Goal: Find specific page/section: Find specific page/section

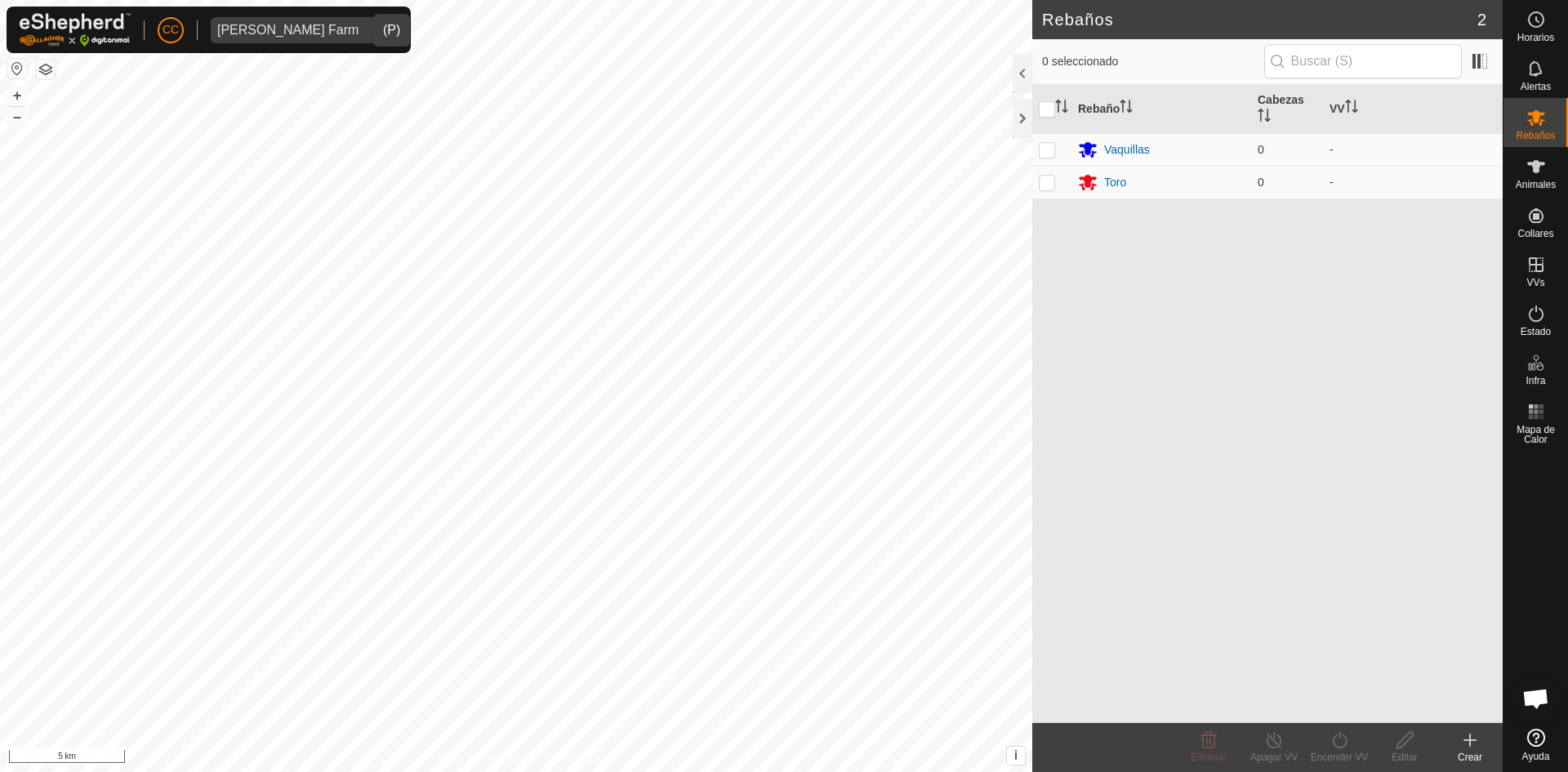
click at [273, 24] on div "[PERSON_NAME] Farm" at bounding box center [287, 29] width 141 height 13
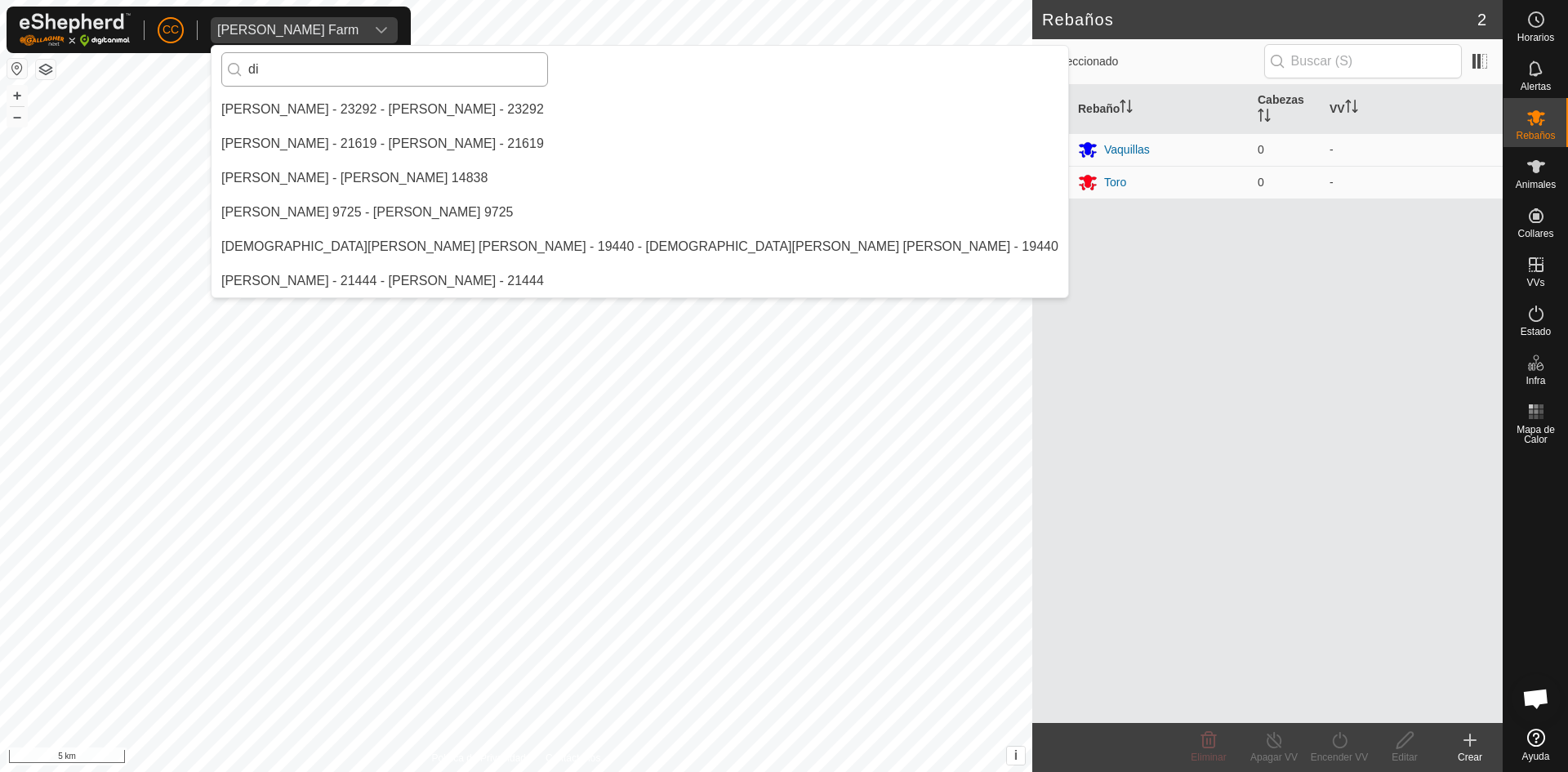
scroll to position [480, 0]
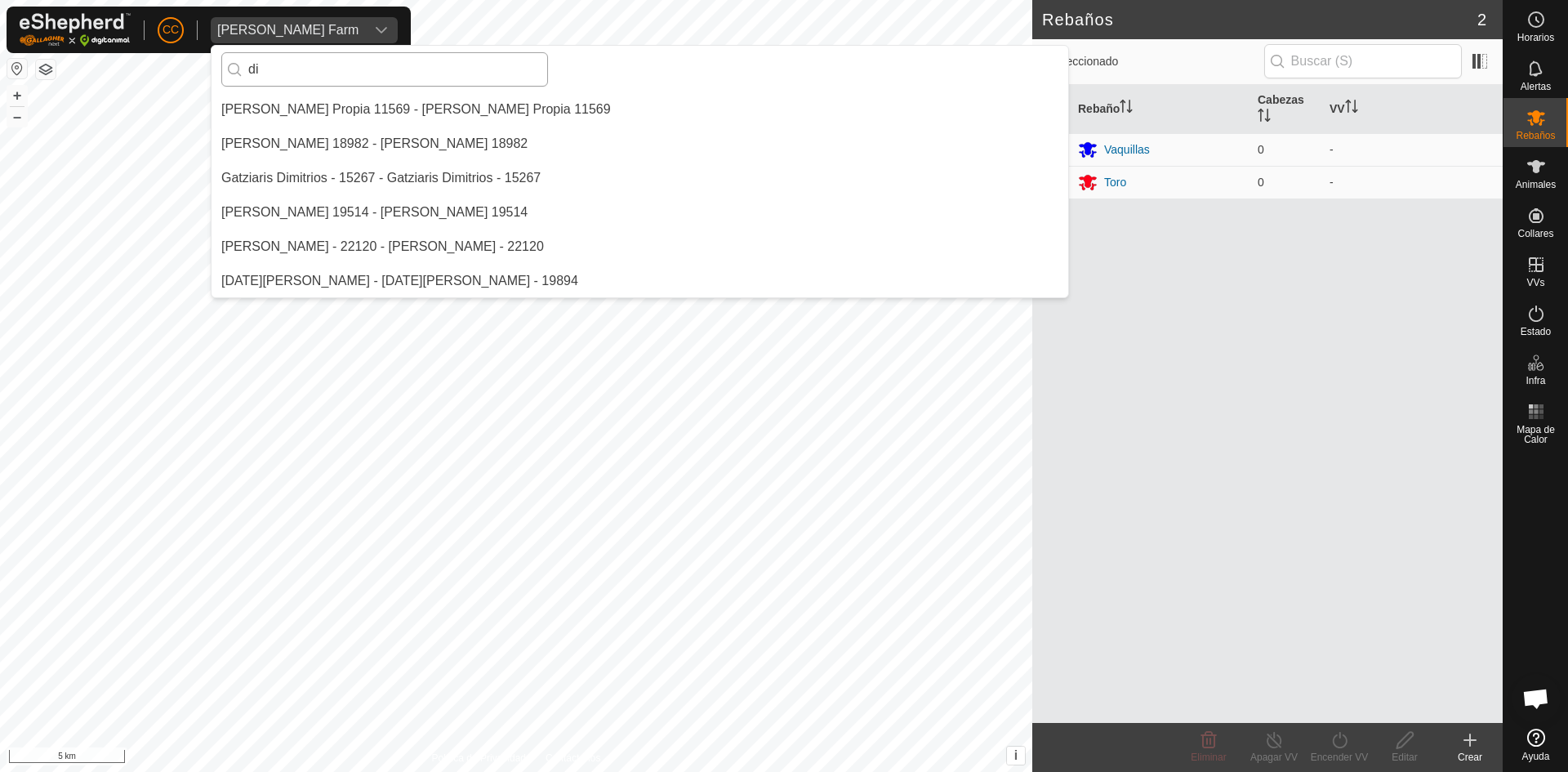
type input "d"
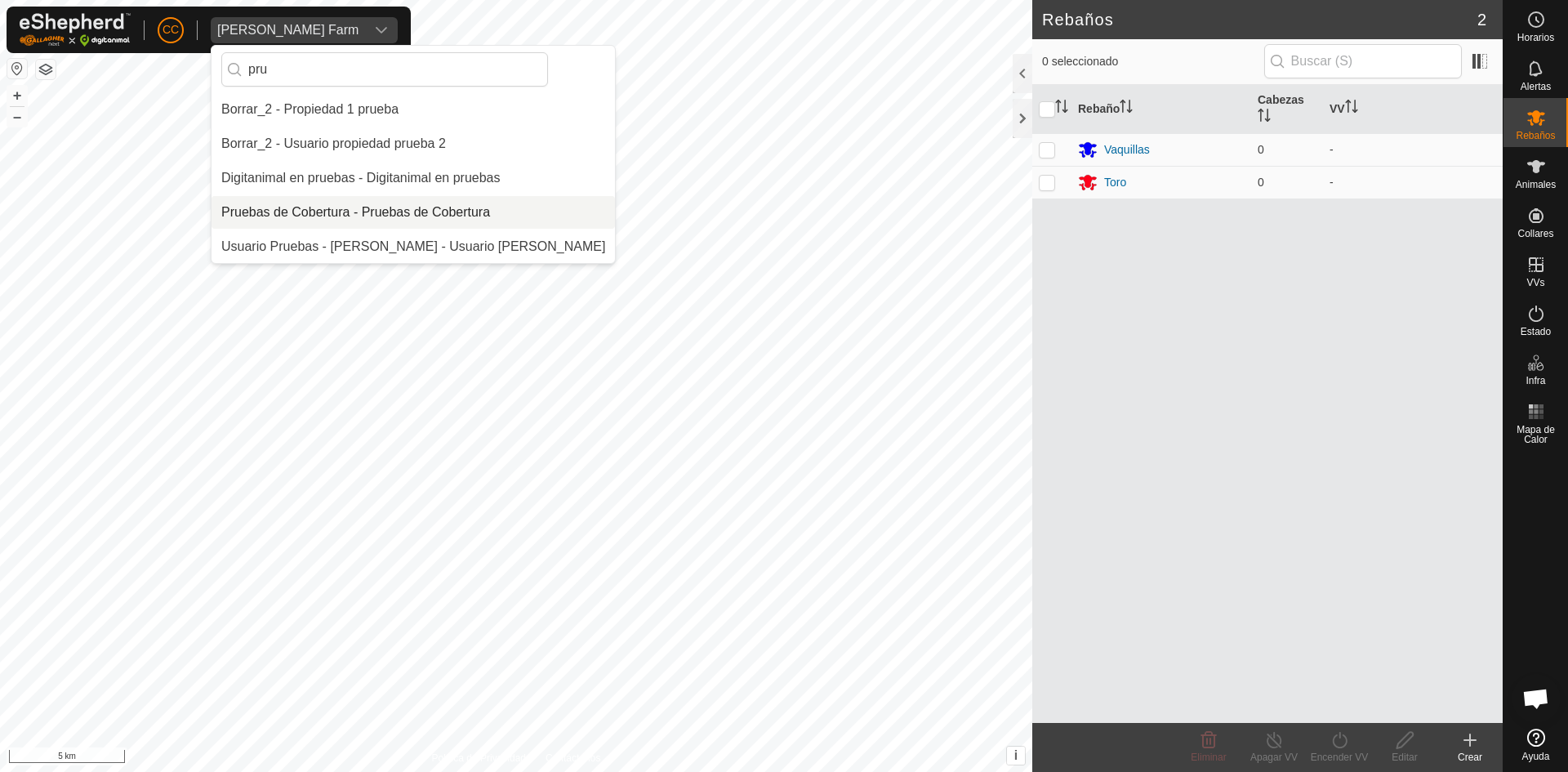
type input "pru"
click at [316, 202] on li "Pruebas de Cobertura - Pruebas de Cobertura" at bounding box center [413, 212] width 403 height 33
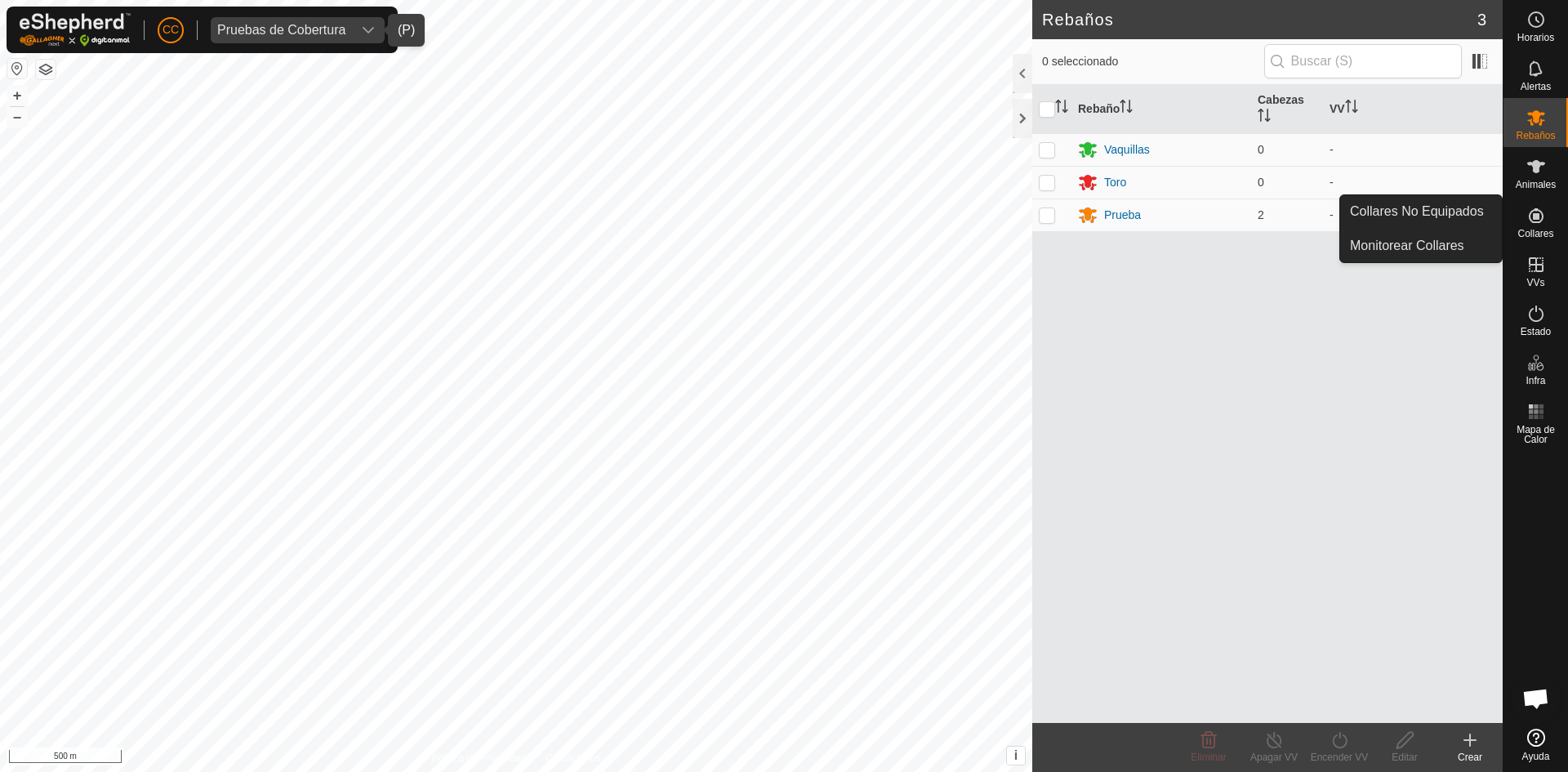
click at [1487, 207] on link "Collares No Equipados" at bounding box center [1421, 211] width 162 height 33
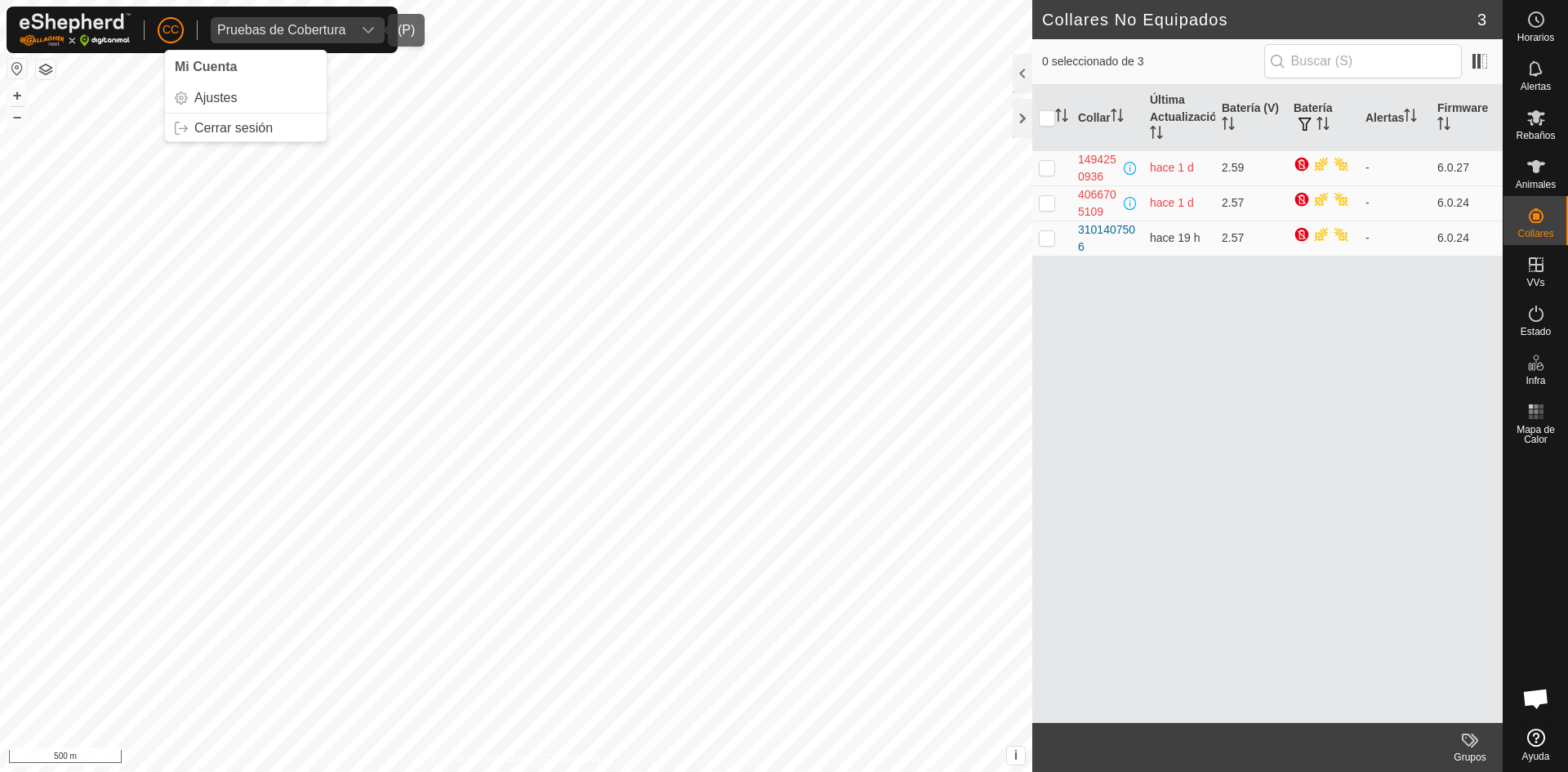
click at [285, 33] on div "Pruebas de Cobertura" at bounding box center [281, 29] width 129 height 13
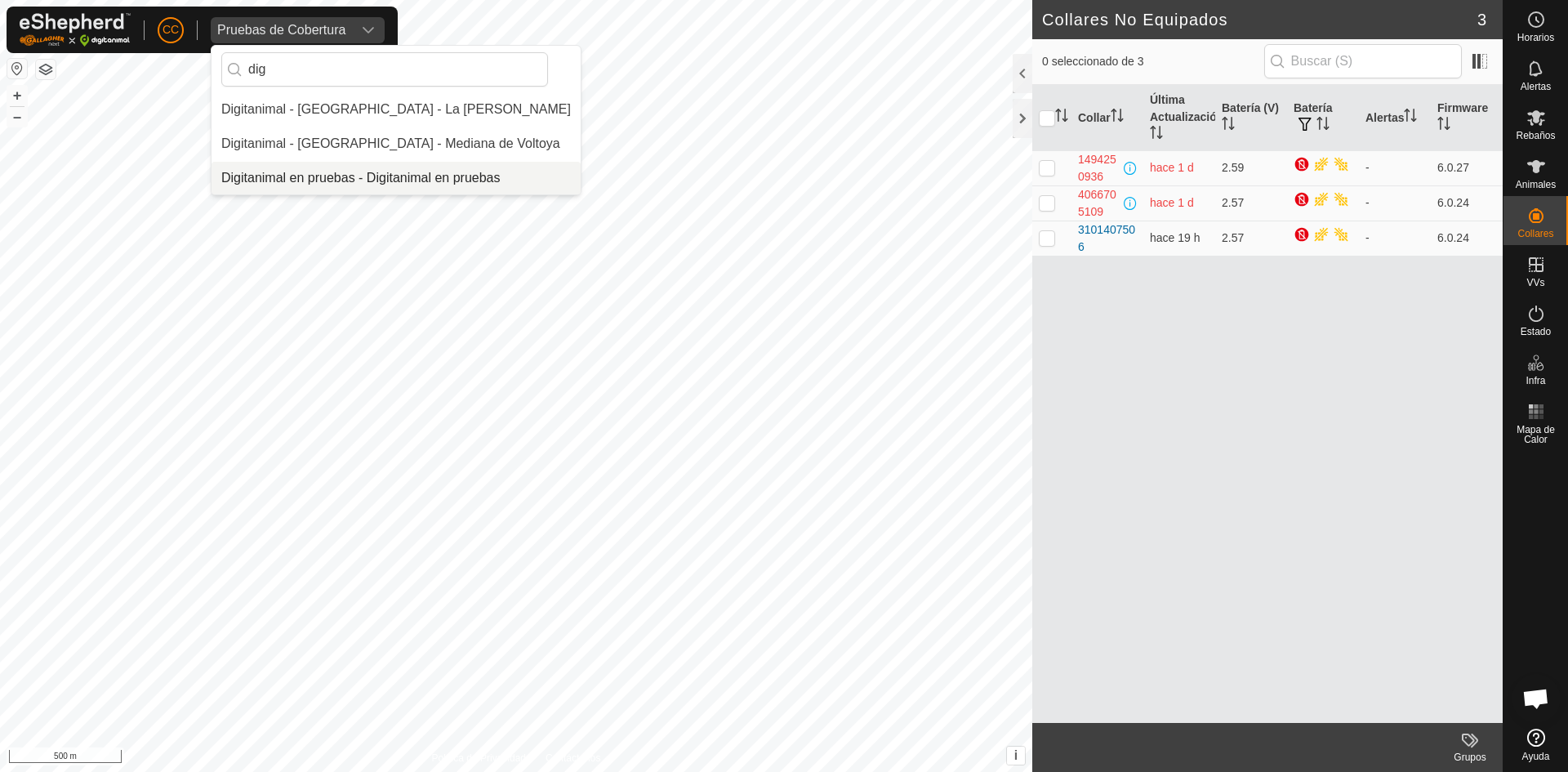
type input "dig"
click at [343, 169] on li "Digitanimal en pruebas - Digitanimal en pruebas" at bounding box center [395, 178] width 369 height 33
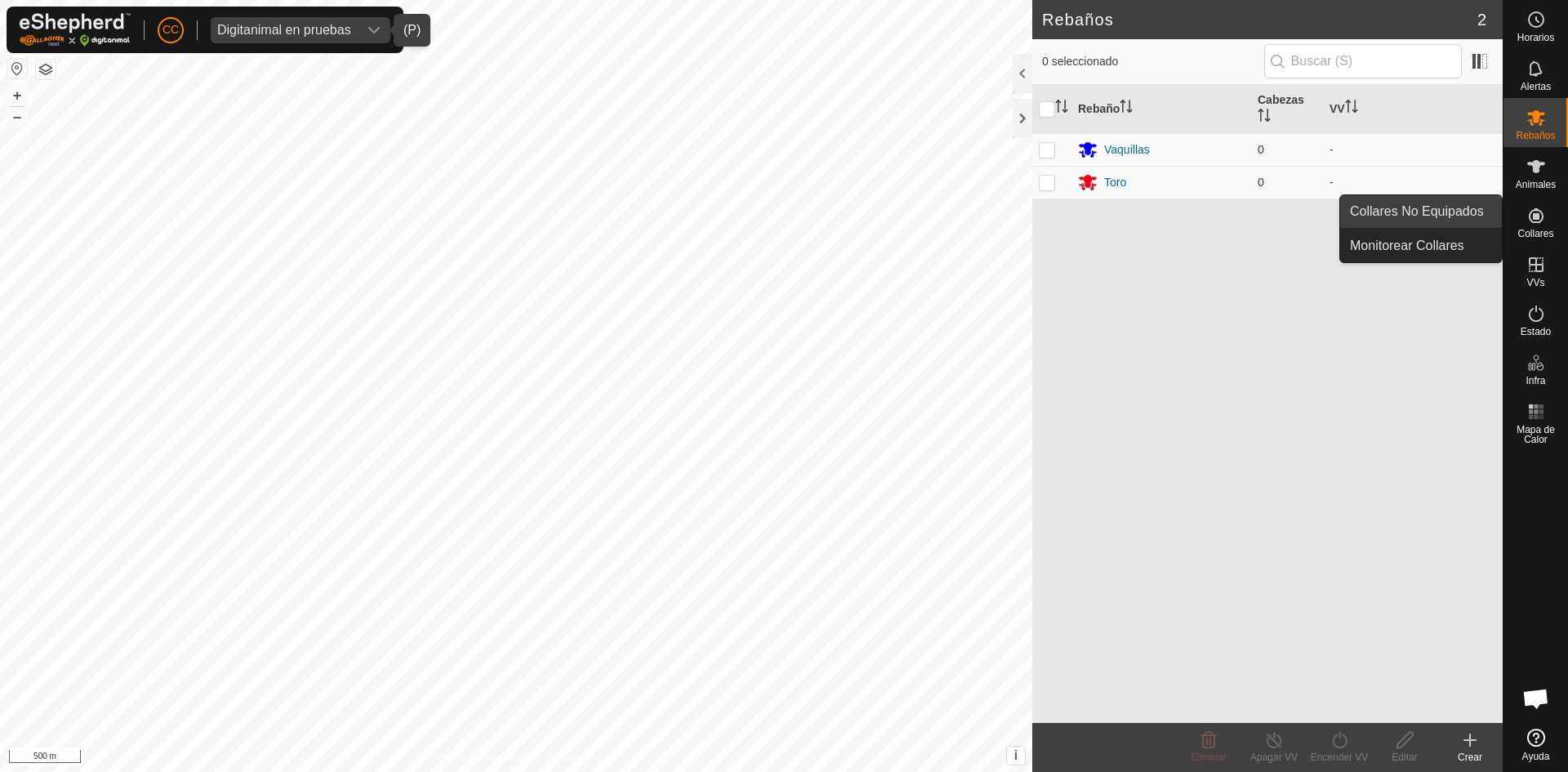
click at [1475, 207] on link "Collares No Equipados" at bounding box center [1421, 211] width 162 height 33
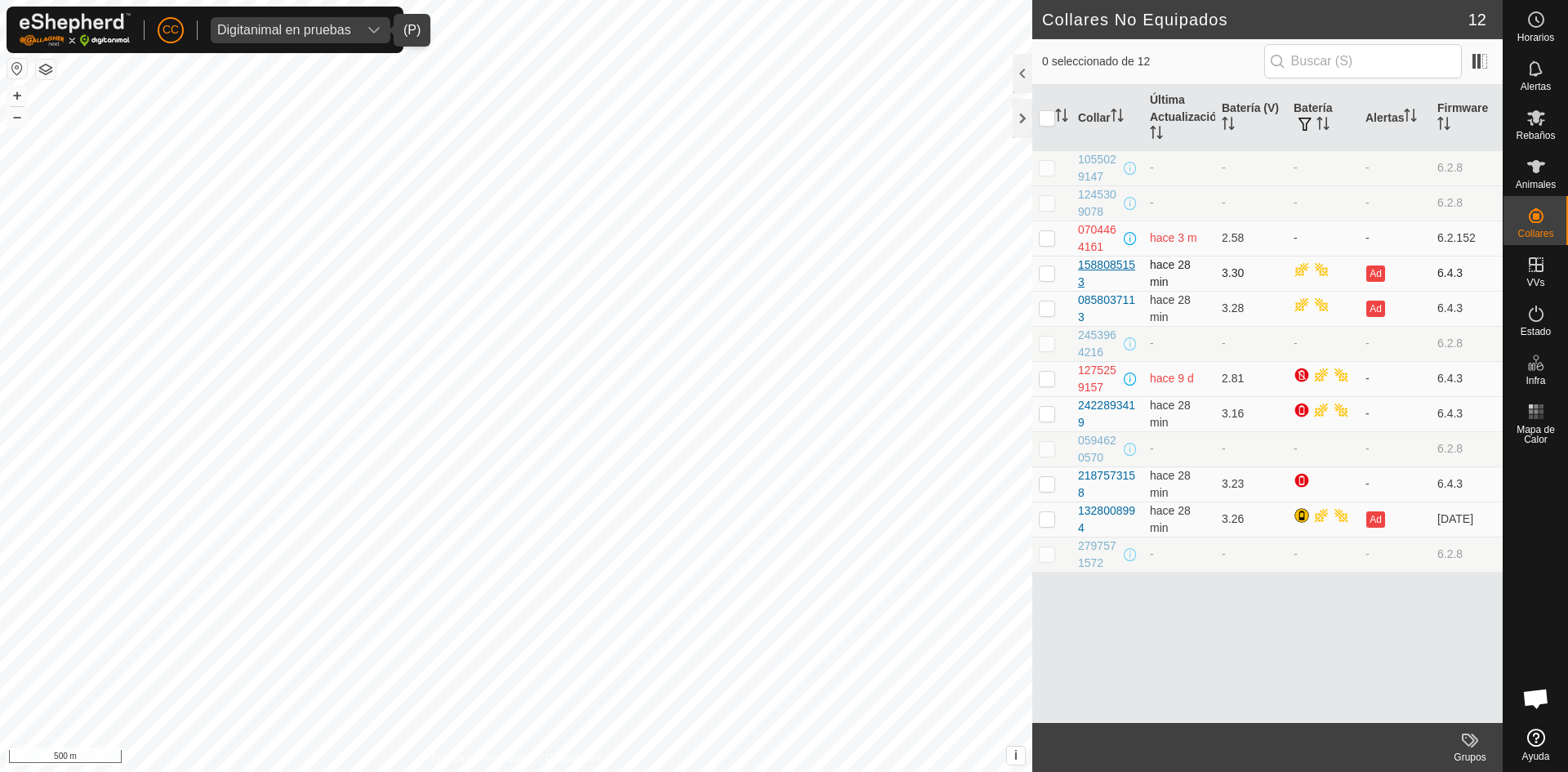
click at [1100, 263] on div "1588085153" at bounding box center [1107, 273] width 58 height 34
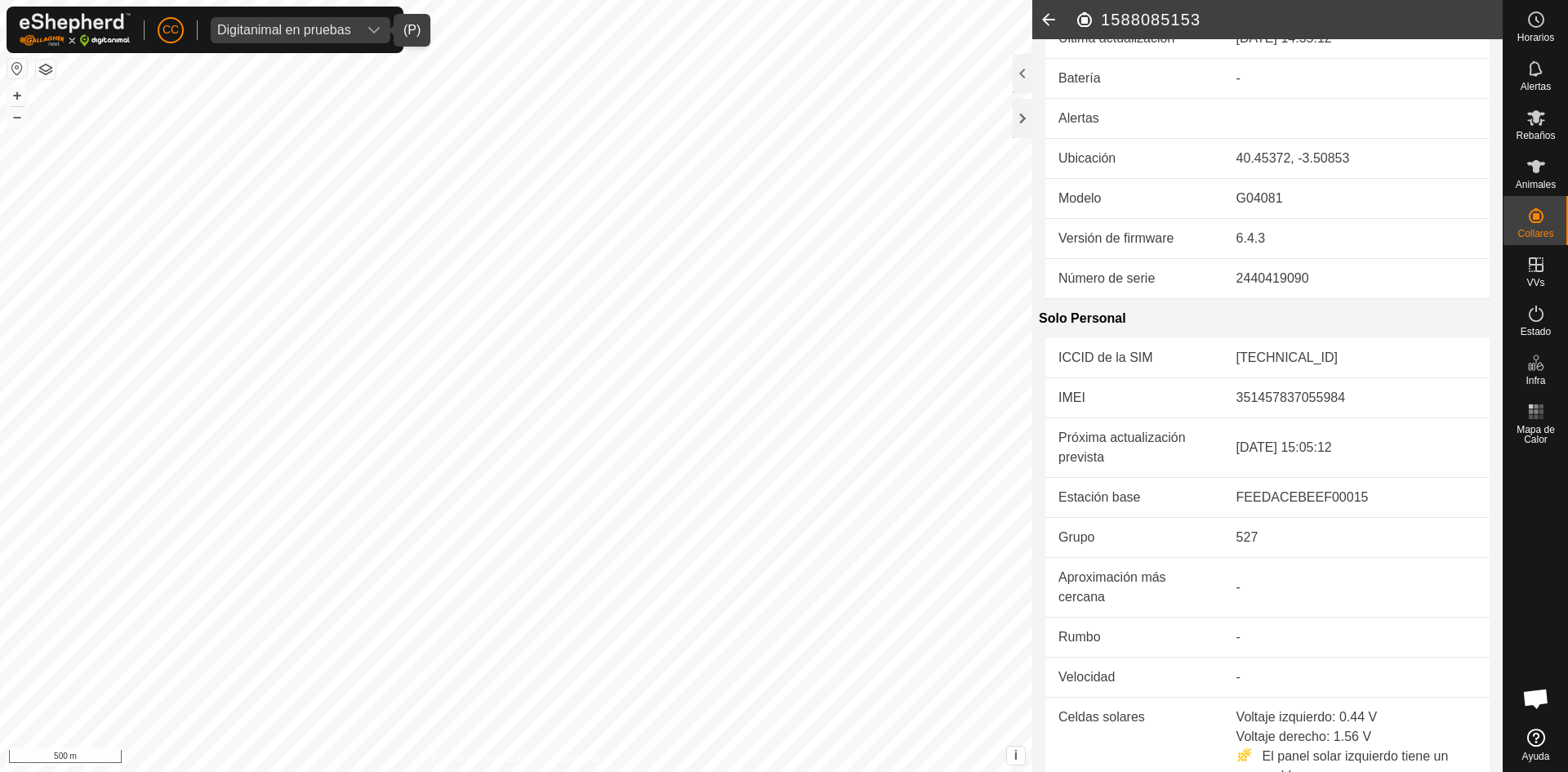
scroll to position [90, 0]
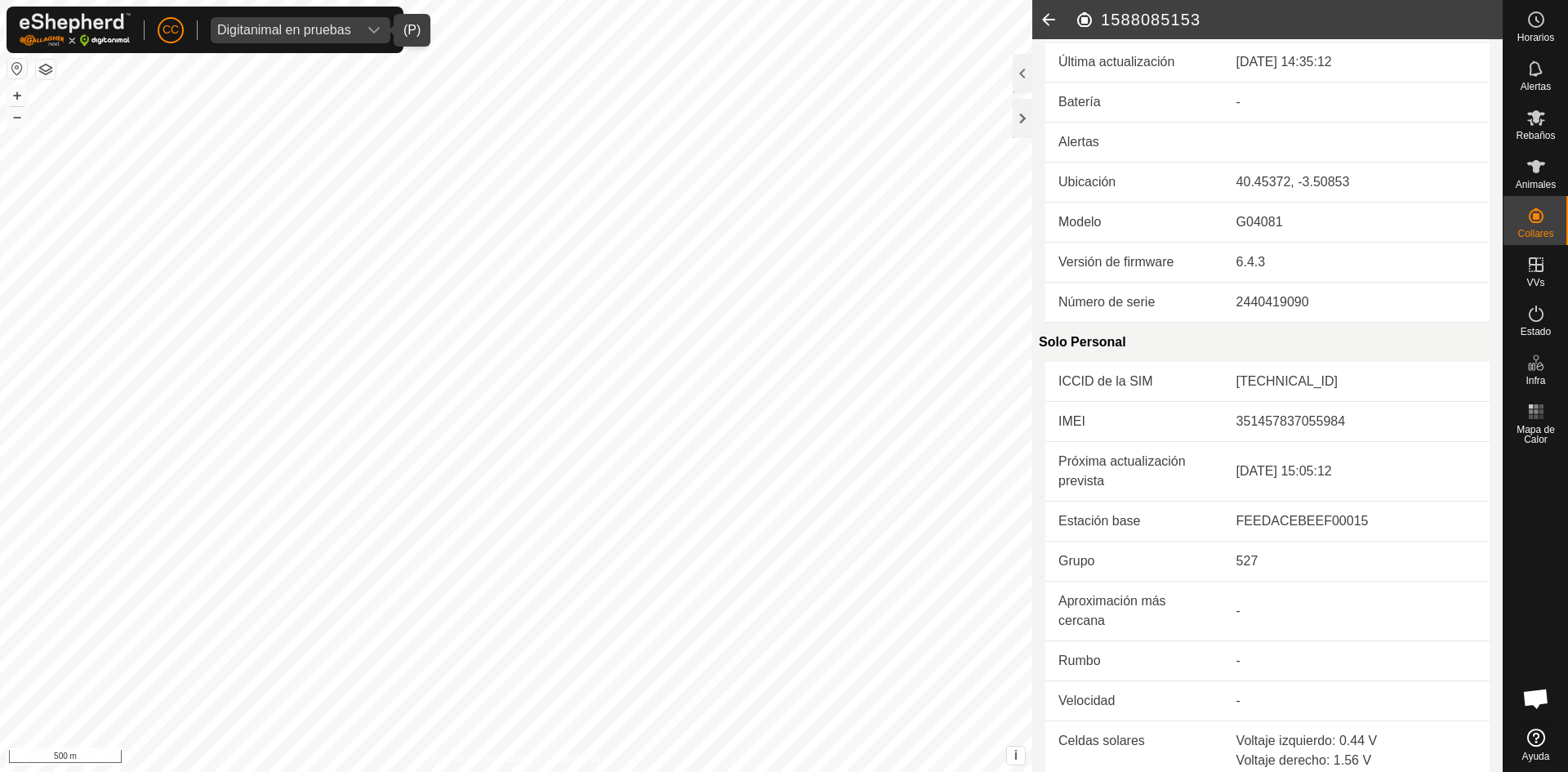
click at [1046, 29] on icon at bounding box center [1049, 19] width 33 height 39
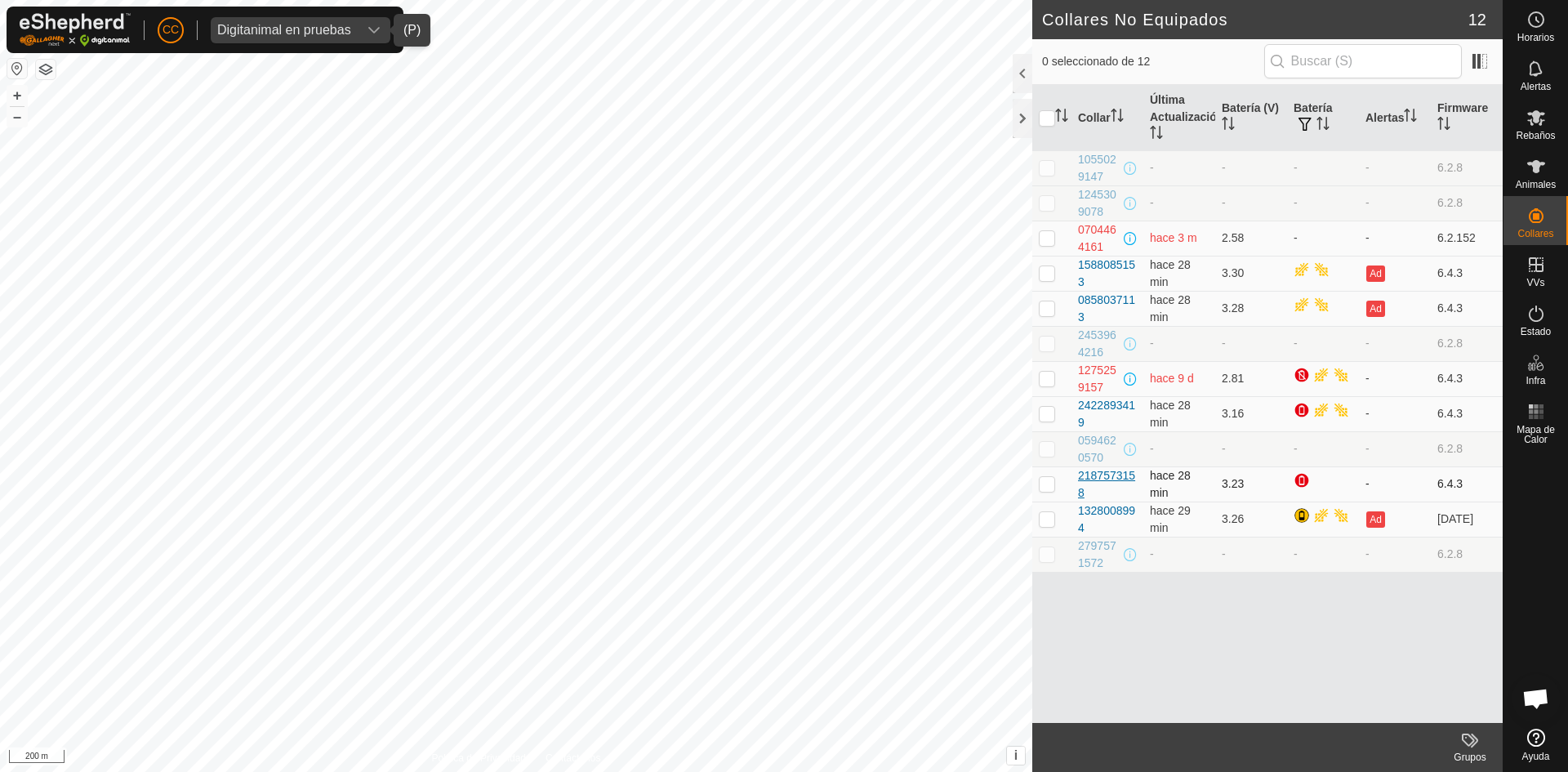
drag, startPoint x: 1112, startPoint y: 487, endPoint x: 1092, endPoint y: 483, distance: 20.4
click at [1092, 483] on div "2187573158" at bounding box center [1107, 484] width 58 height 34
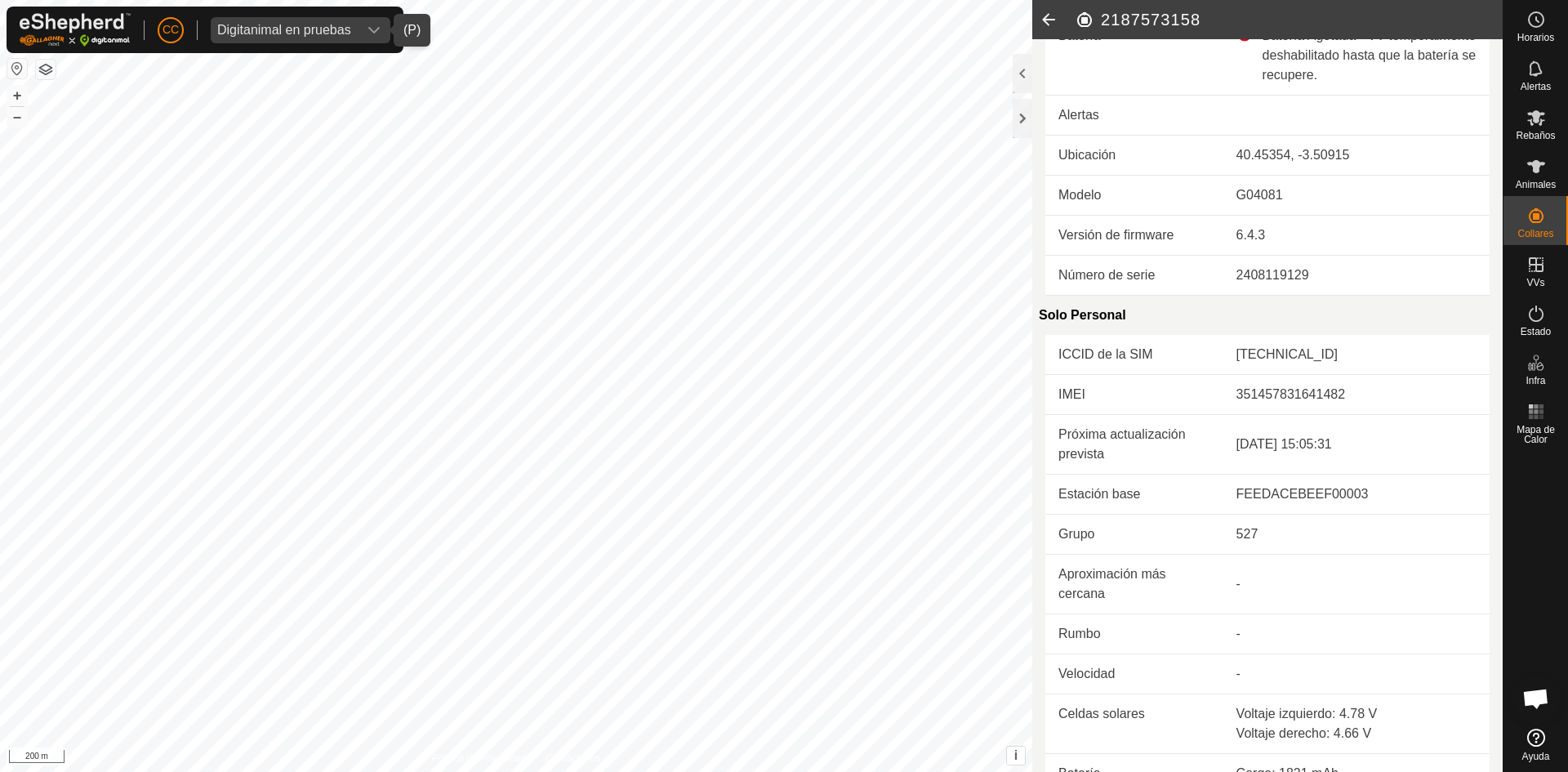
scroll to position [378, 0]
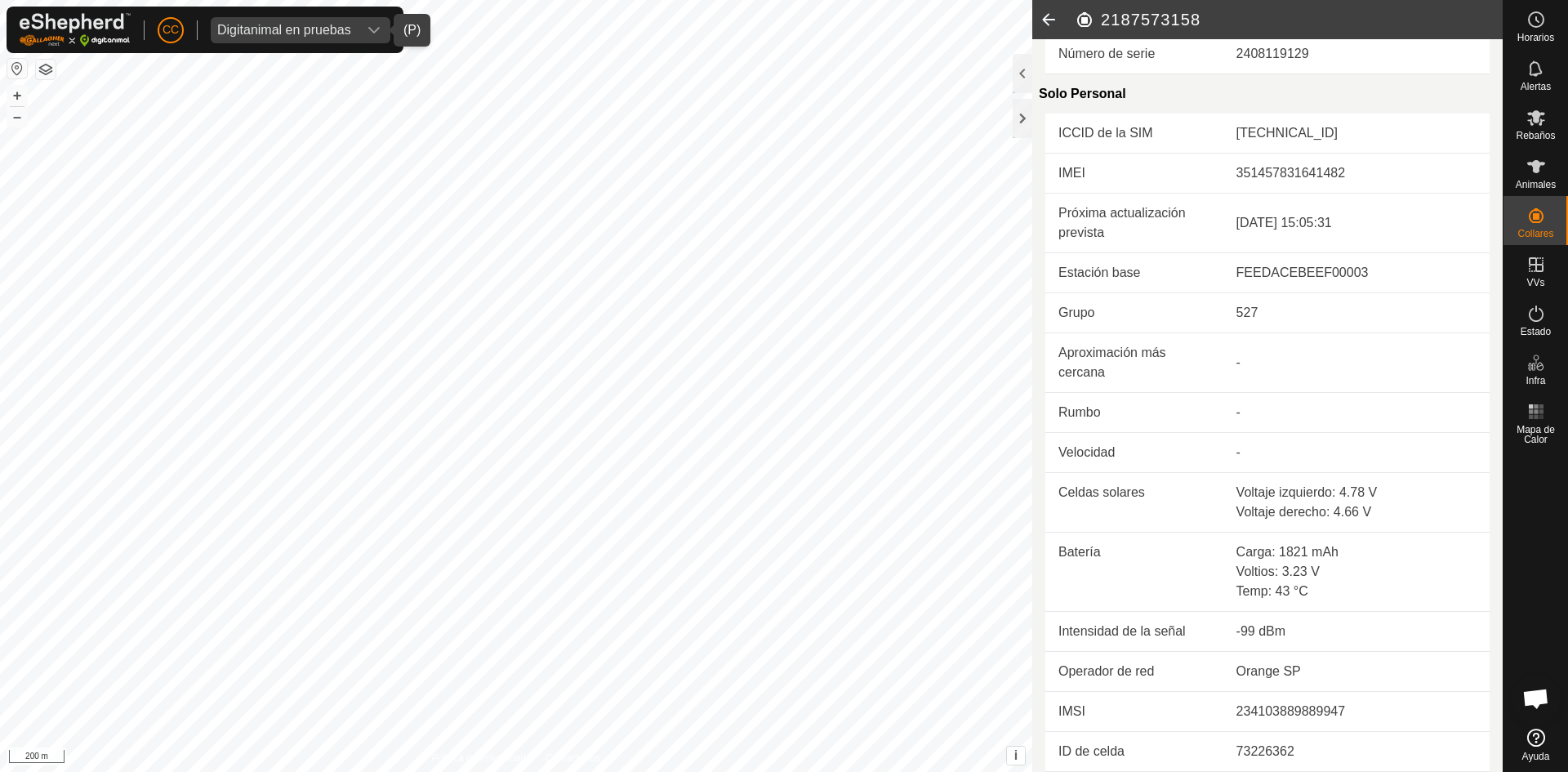
click at [1051, 18] on icon at bounding box center [1049, 19] width 33 height 39
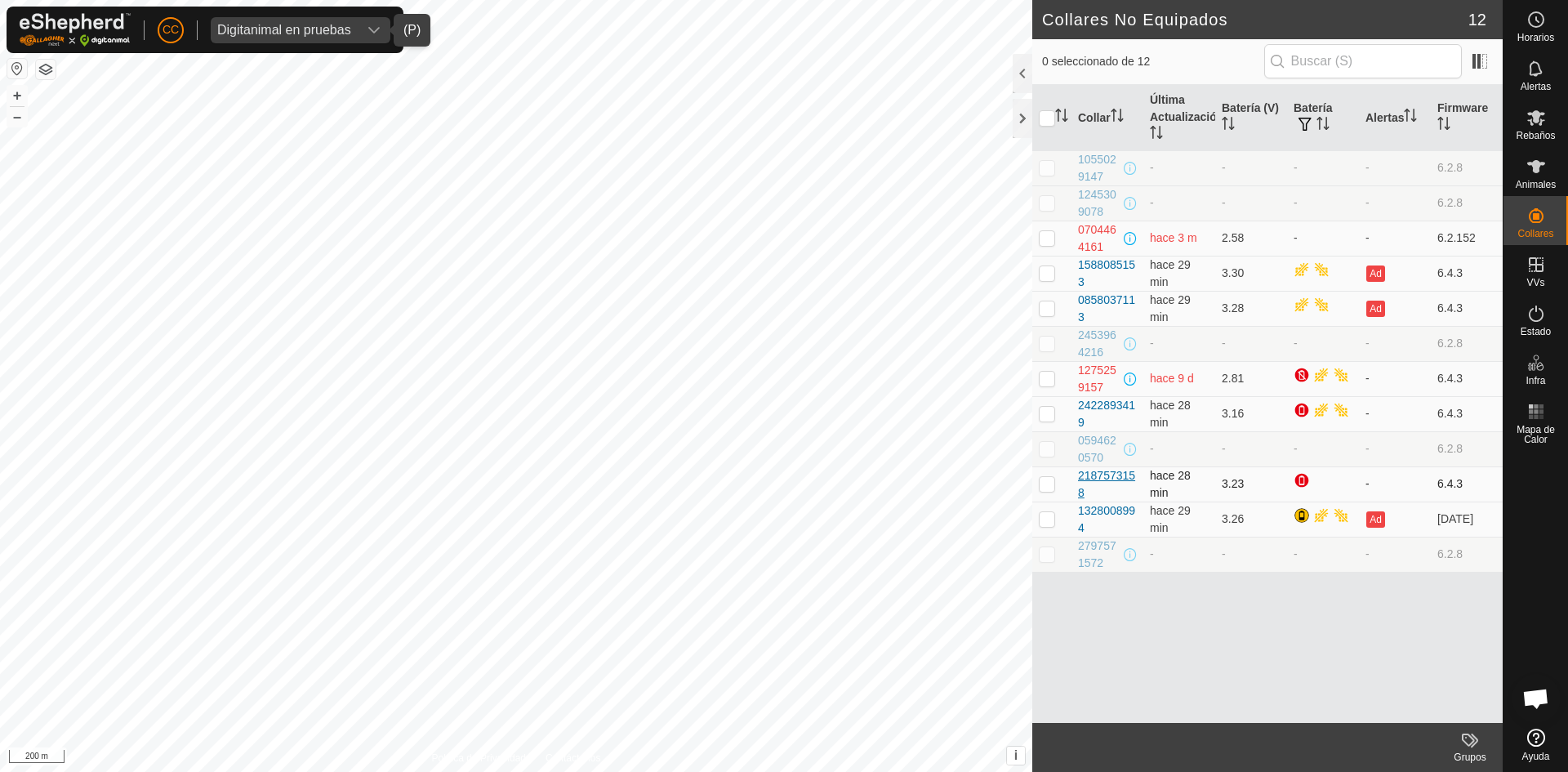
drag, startPoint x: 1122, startPoint y: 494, endPoint x: 1081, endPoint y: 482, distance: 42.7
click at [1081, 482] on div "2187573158" at bounding box center [1107, 484] width 58 height 34
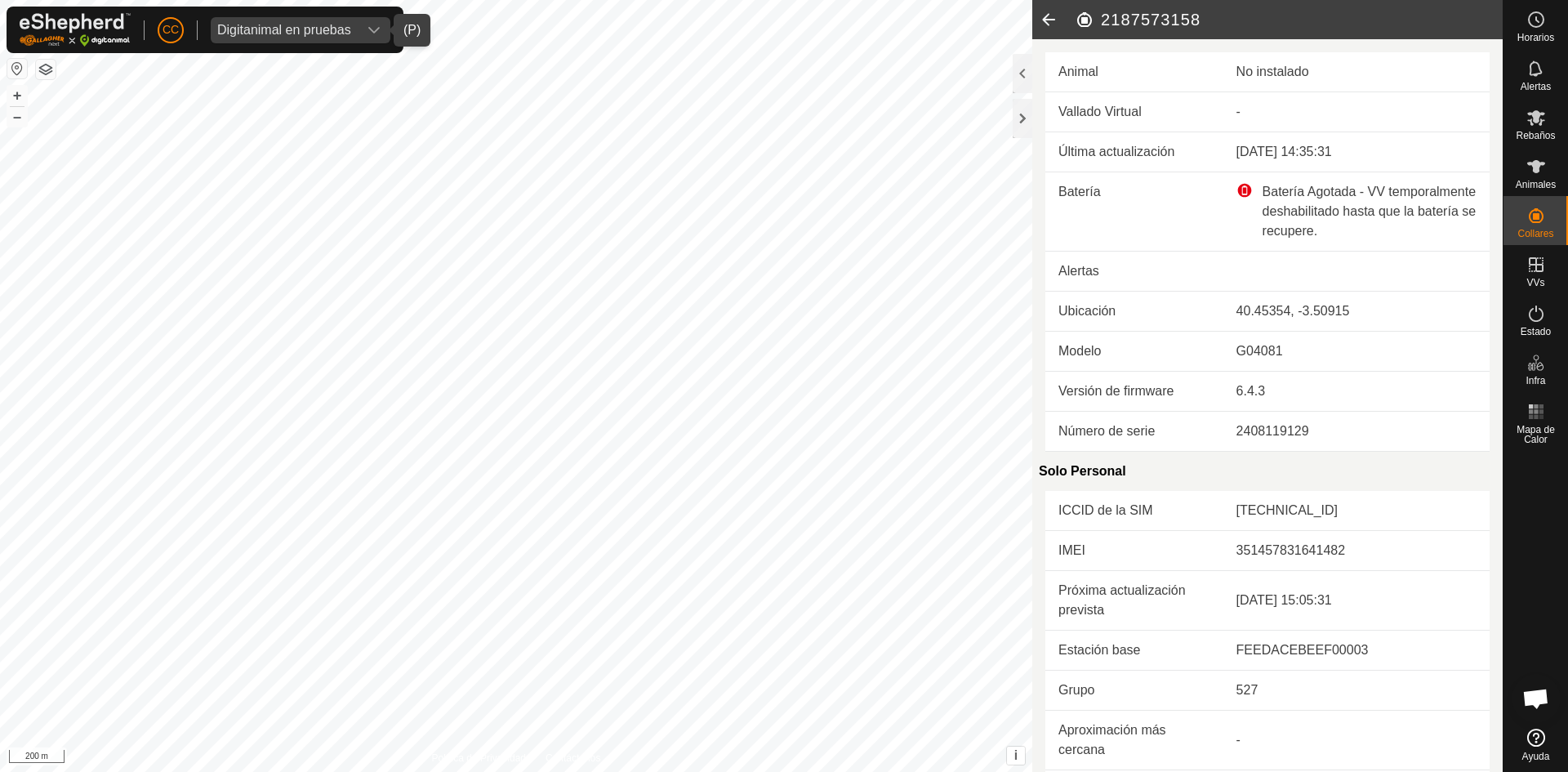
click at [1128, 22] on h2 "2187573158" at bounding box center [1289, 19] width 429 height 19
copy h2 "2187573158"
